Goal: Task Accomplishment & Management: Complete application form

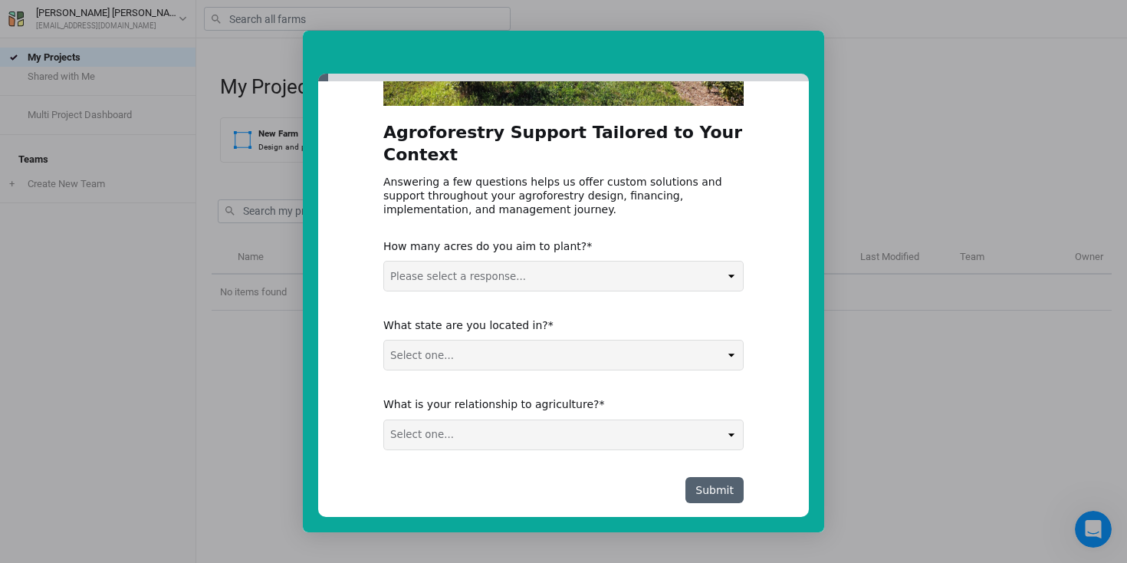
scroll to position [214, 0]
select select "5-50 acres"
select select "NC"
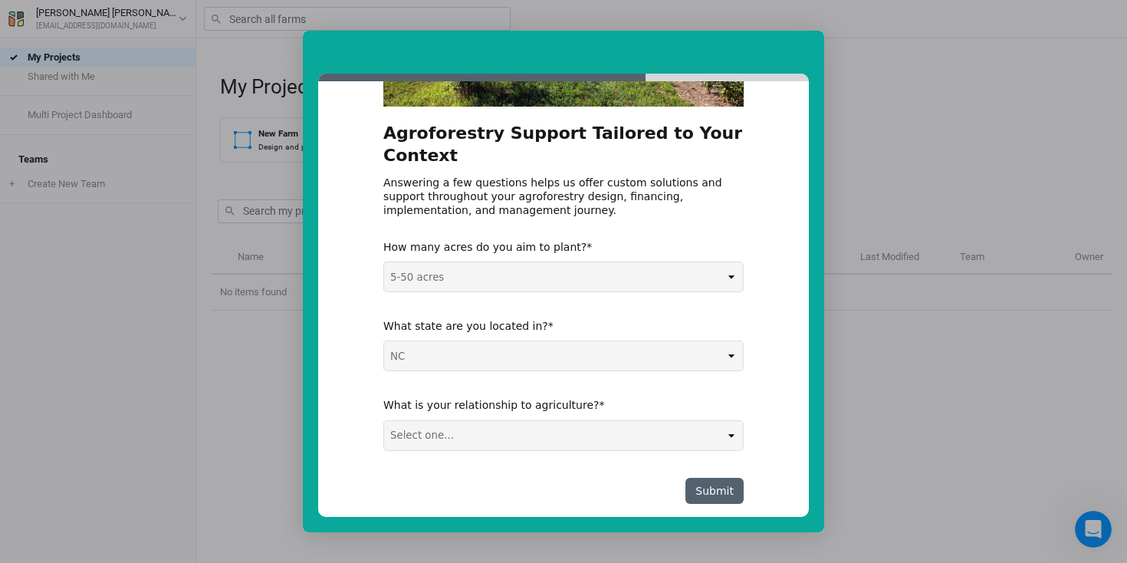
select select "Farmer / Landowner"
click at [724, 478] on button "Submit" at bounding box center [715, 491] width 58 height 26
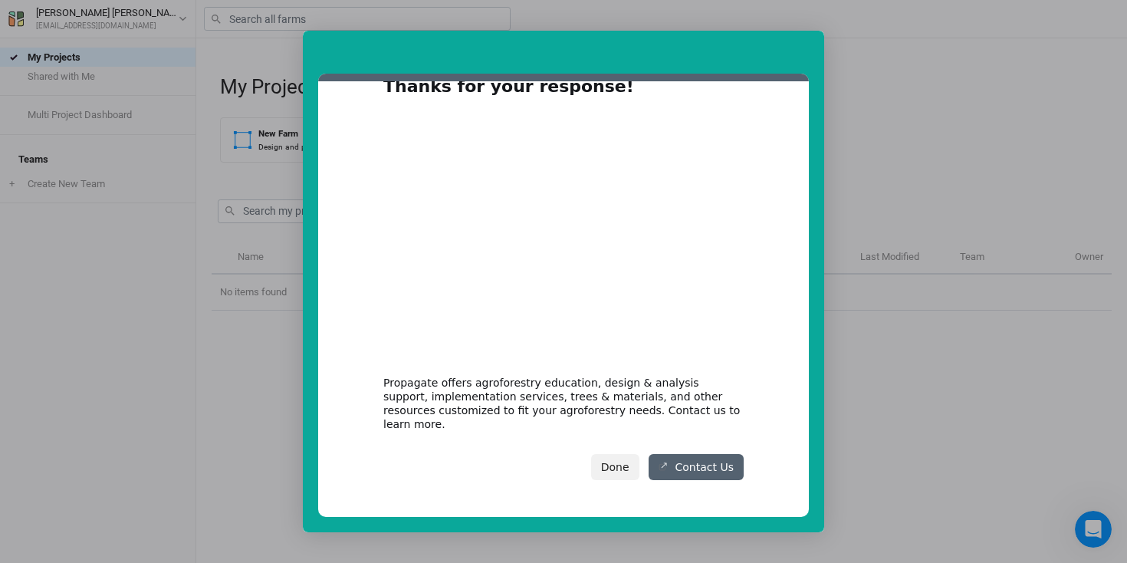
scroll to position [28, 0]
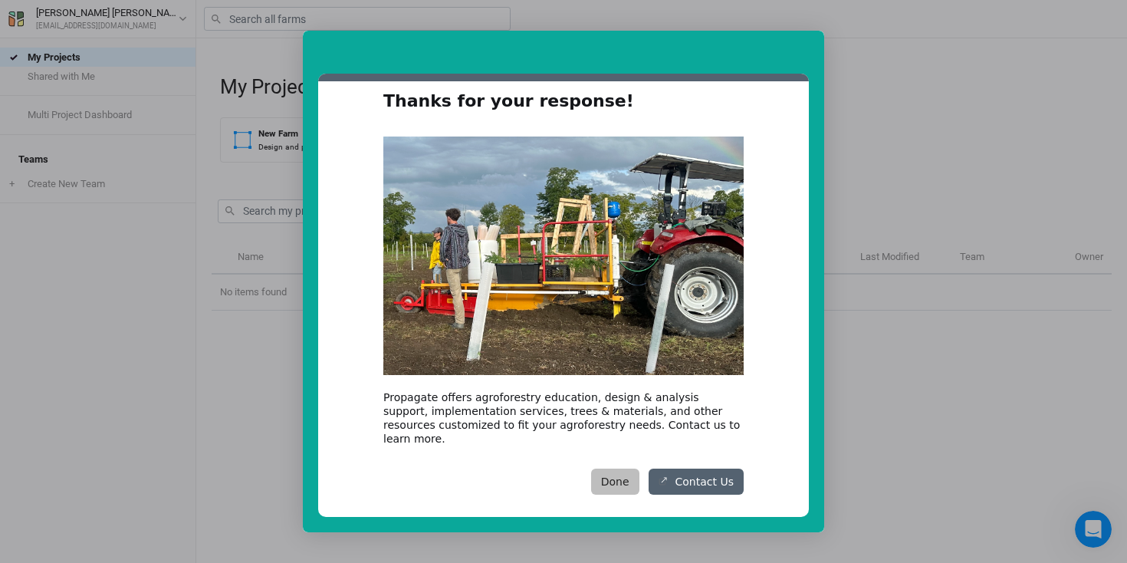
click at [621, 469] on button "Done" at bounding box center [615, 482] width 48 height 26
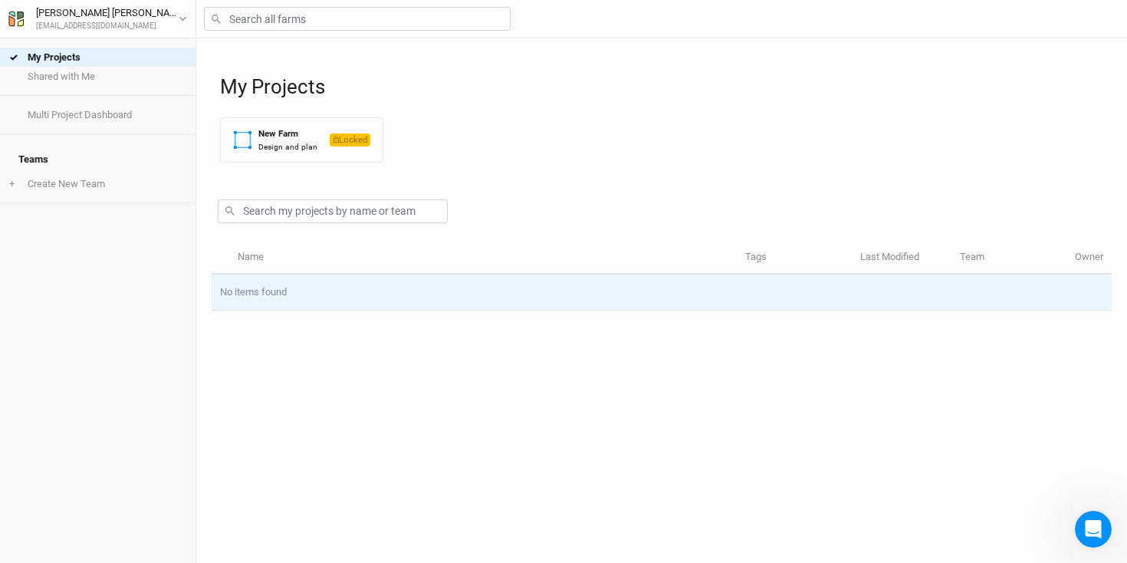
click at [354, 302] on td "No items found" at bounding box center [662, 293] width 900 height 36
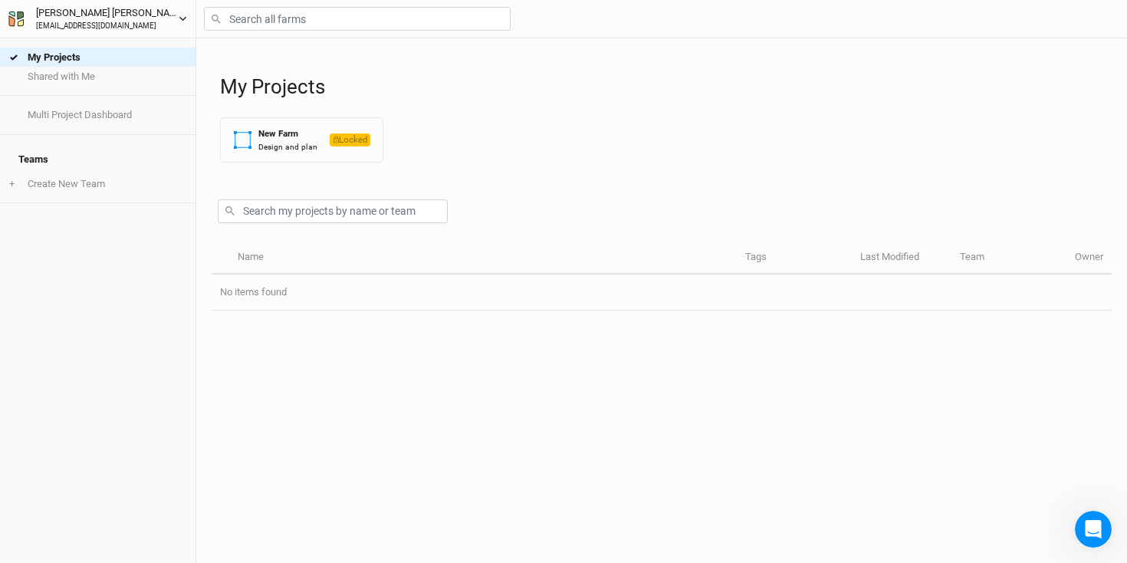
click at [183, 18] on icon "button" at bounding box center [183, 19] width 8 height 8
click at [137, 235] on div "My Projects Shared with Me Multi Project Dashboard Teams + Create New Team" at bounding box center [98, 300] width 196 height 524
click at [81, 176] on li "+ Create New Team" at bounding box center [98, 183] width 196 height 19
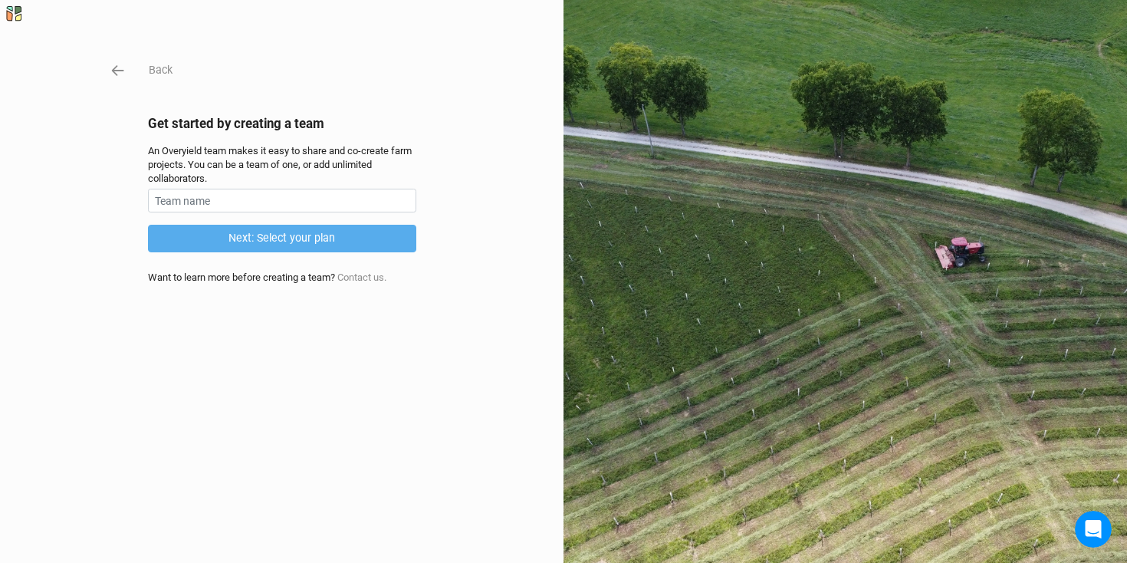
click at [119, 61] on div "Back Get started by creating a team An Overyield team makes it easy to share an…" at bounding box center [563, 281] width 1127 height 563
click at [120, 67] on icon "button" at bounding box center [118, 70] width 17 height 17
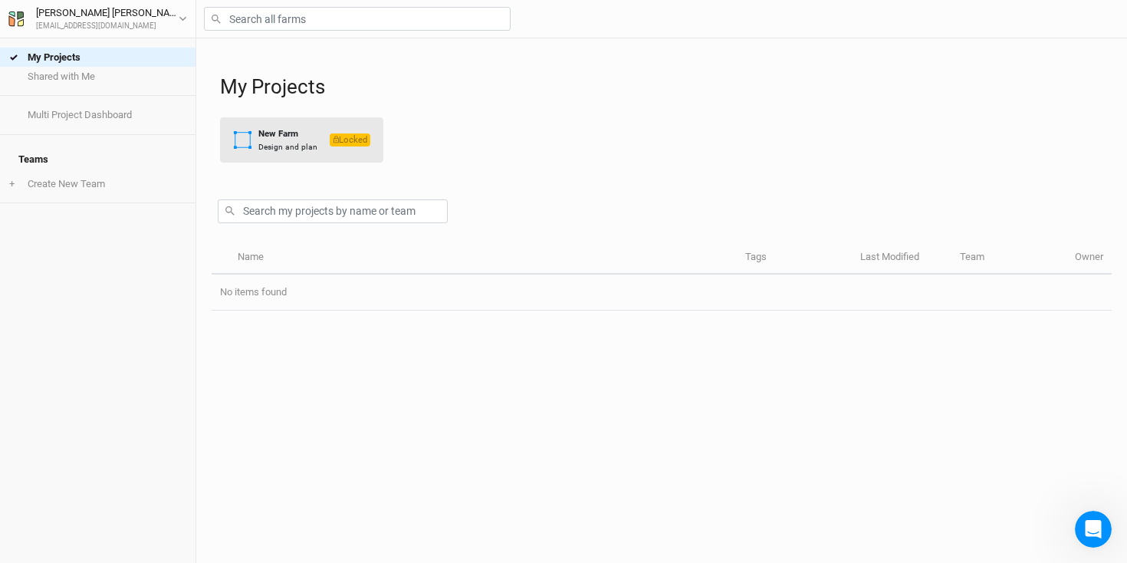
click at [330, 138] on span "Locked" at bounding box center [350, 139] width 41 height 13
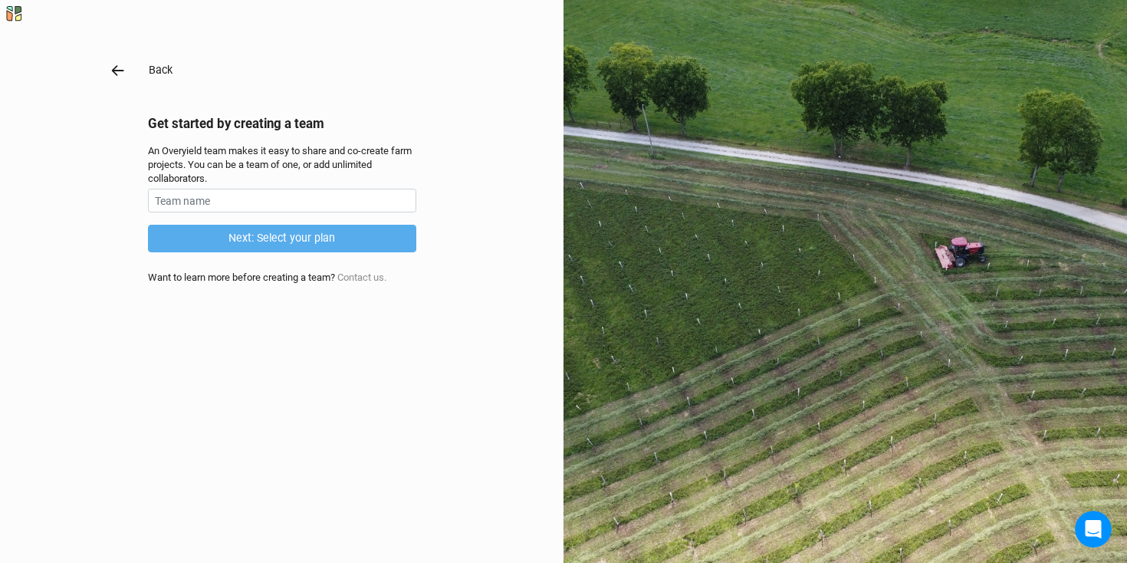
click at [120, 70] on icon "button" at bounding box center [118, 70] width 17 height 17
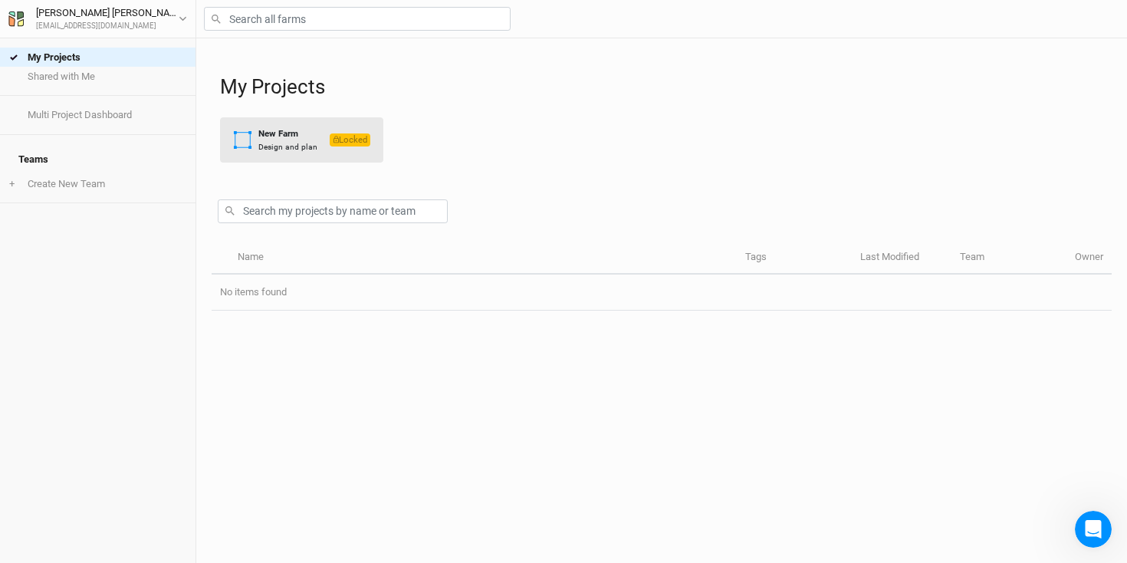
click at [307, 145] on div "Design and plan" at bounding box center [287, 147] width 59 height 12
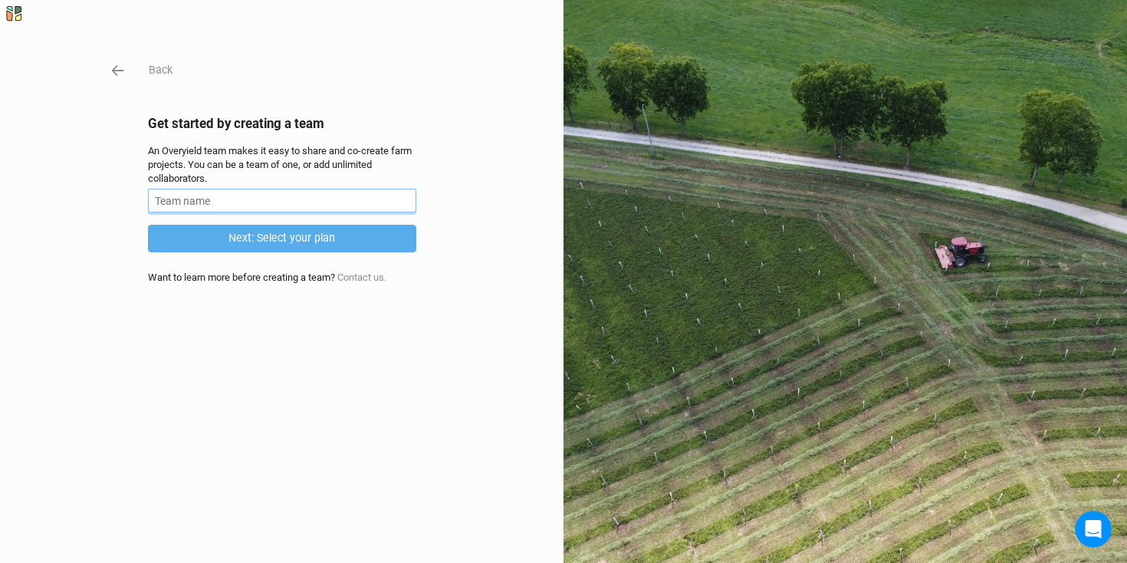
click at [228, 201] on input "text" at bounding box center [282, 201] width 268 height 24
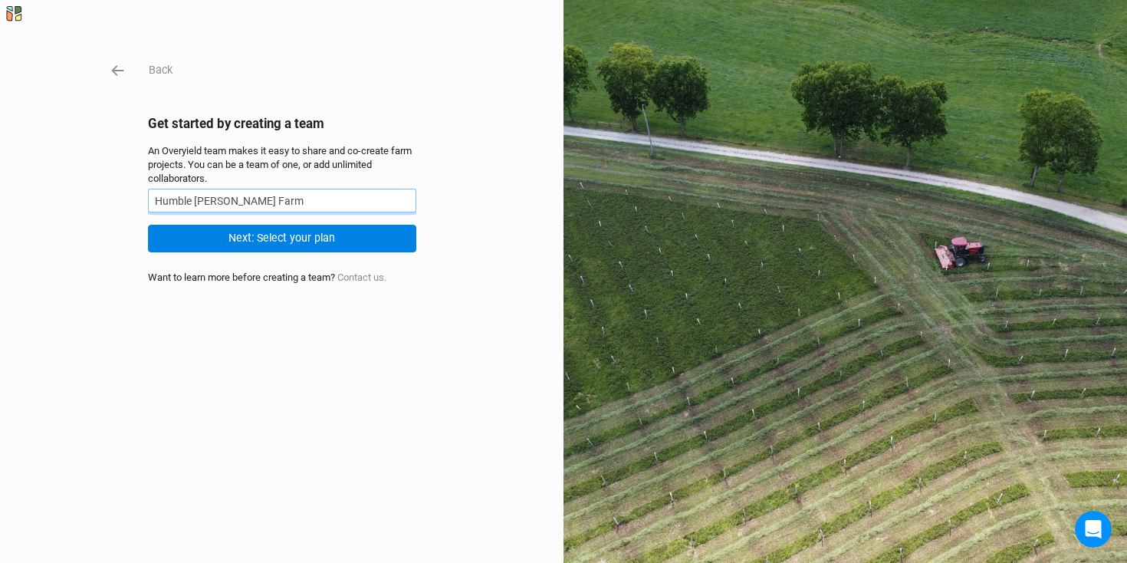
type input "Humble [PERSON_NAME] Farm"
click at [290, 301] on div "Back Get started by creating a team An Overyield team makes it easy to share an…" at bounding box center [282, 281] width 268 height 440
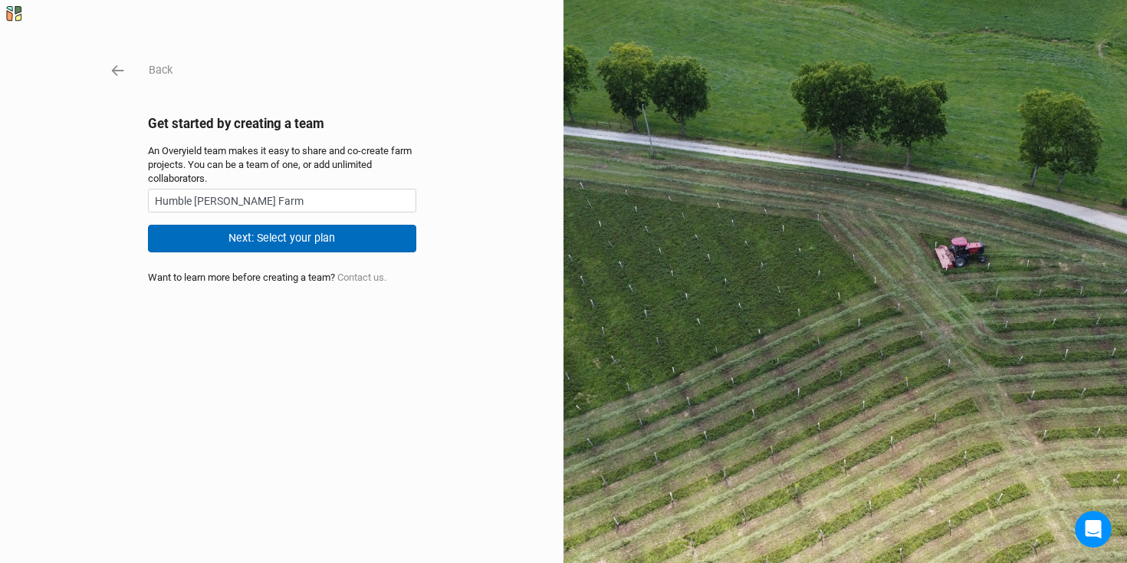
click at [291, 236] on button "Next: Select your plan" at bounding box center [282, 238] width 268 height 27
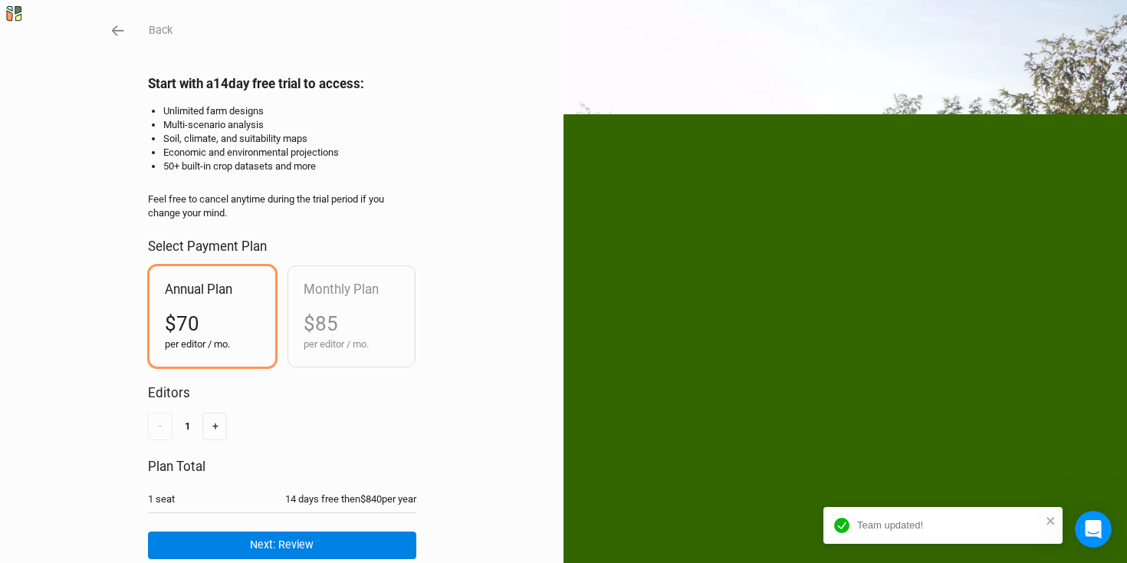
scroll to position [71, 0]
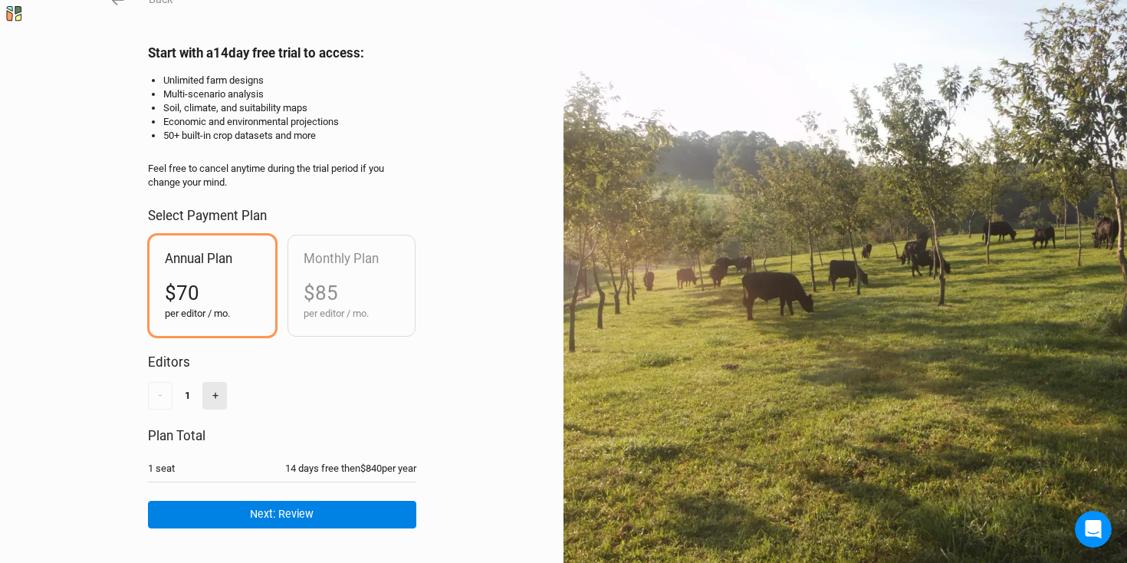
click at [212, 393] on button "+" at bounding box center [214, 395] width 25 height 27
click at [163, 391] on button "-" at bounding box center [160, 395] width 25 height 27
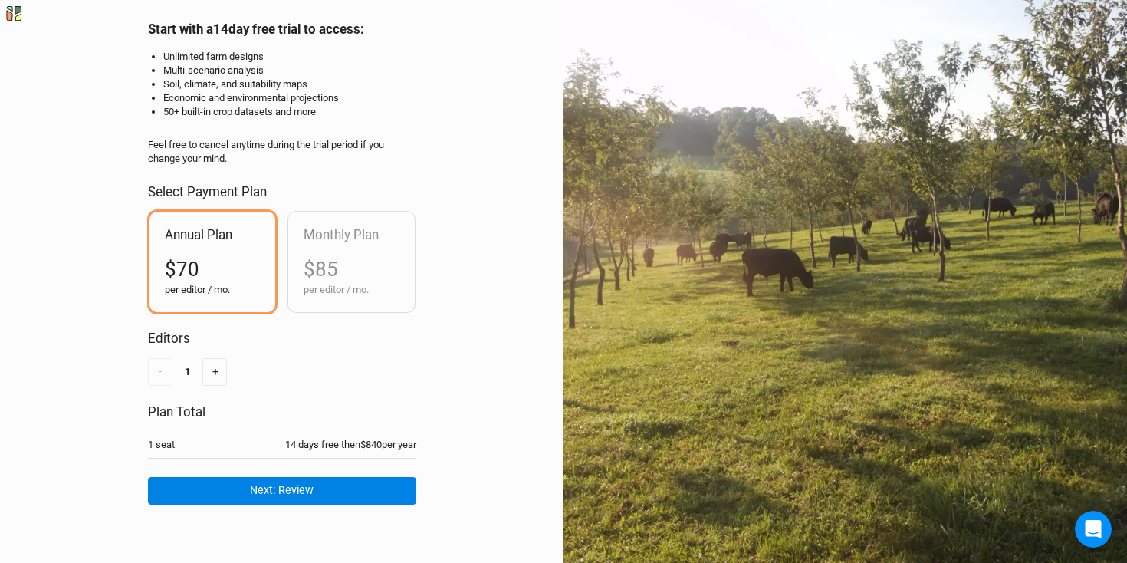
scroll to position [94, 0]
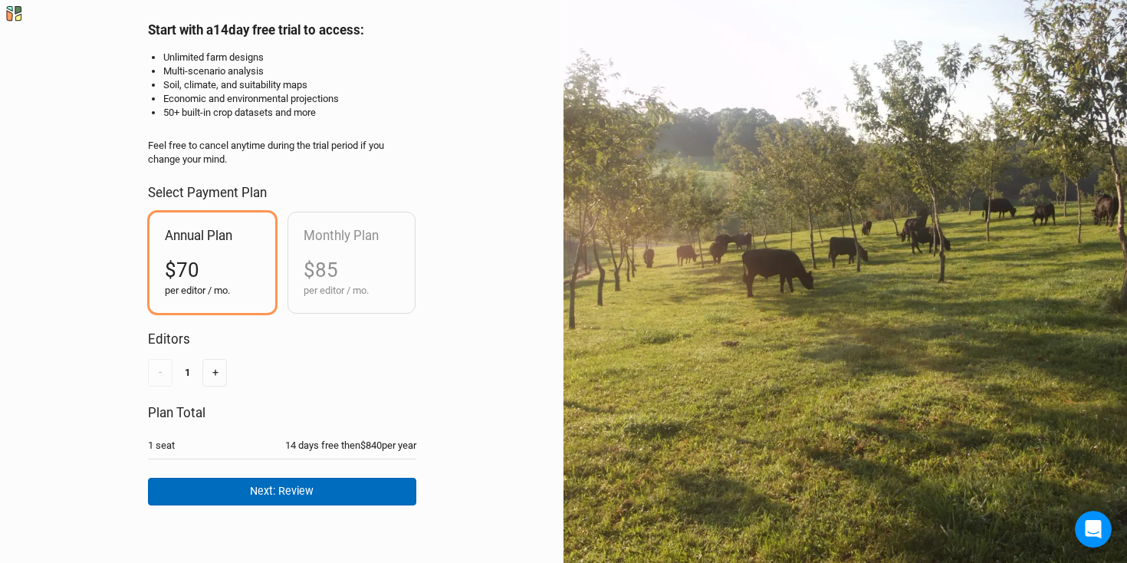
click at [309, 484] on button "Next: Review" at bounding box center [282, 491] width 268 height 27
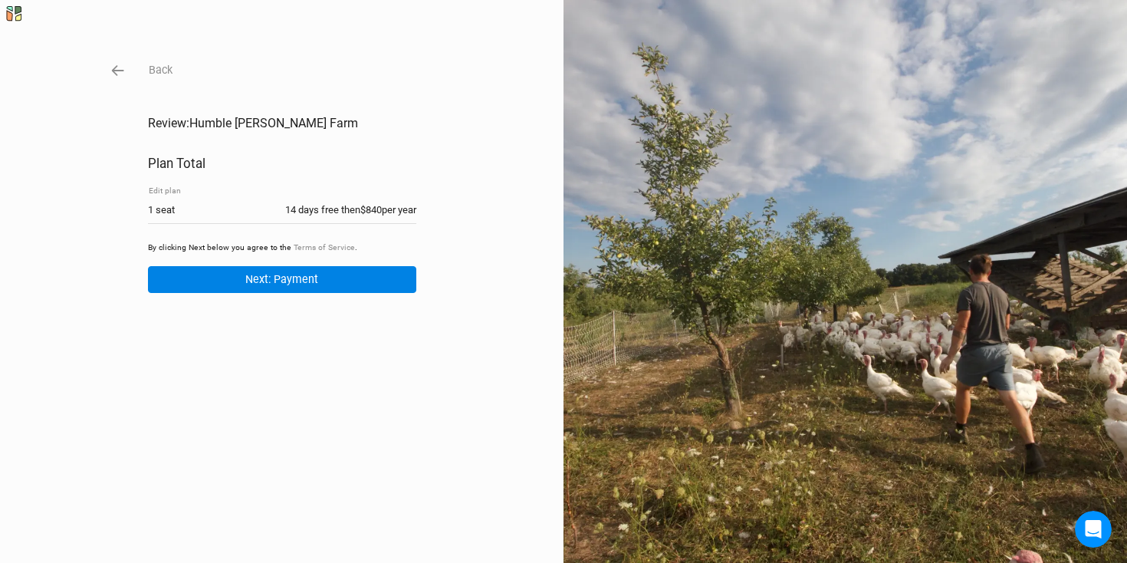
scroll to position [0, 0]
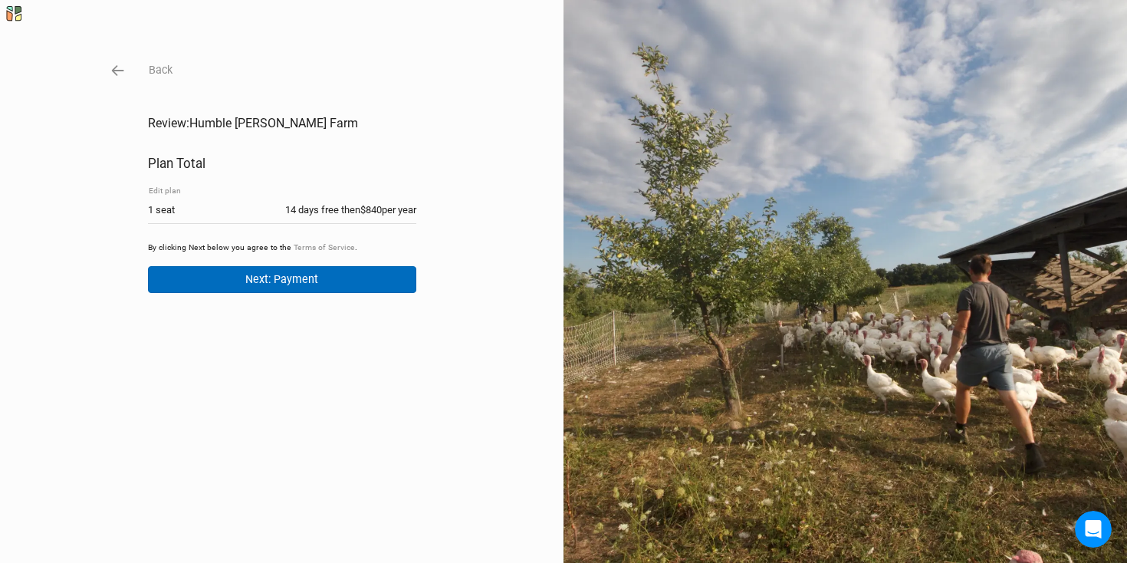
click at [311, 278] on button "Next: Payment" at bounding box center [282, 279] width 268 height 27
